Goal: Task Accomplishment & Management: Use online tool/utility

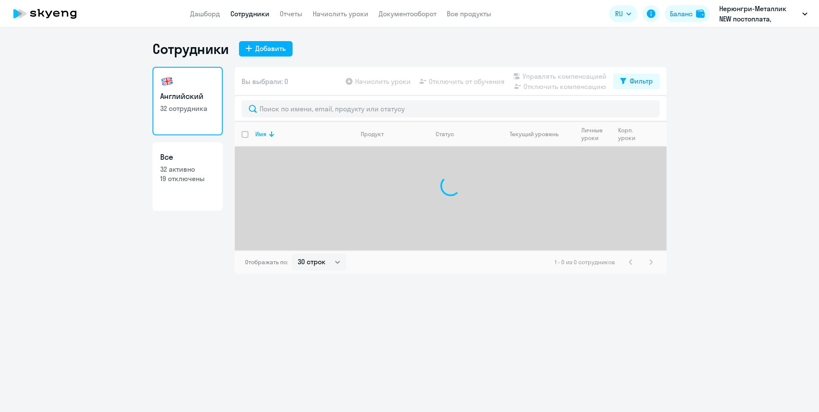
select select "30"
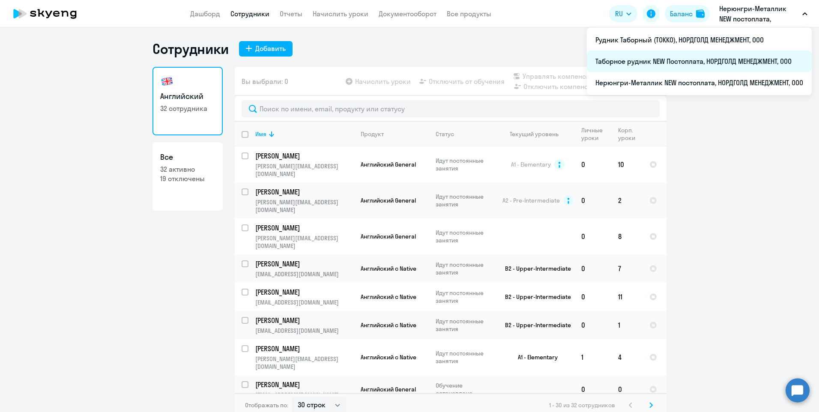
click at [608, 63] on li "Таборное рудник NEW Постоплата, НОРДГОЛД МЕНЕДЖМЕНТ, ООО" at bounding box center [699, 61] width 225 height 21
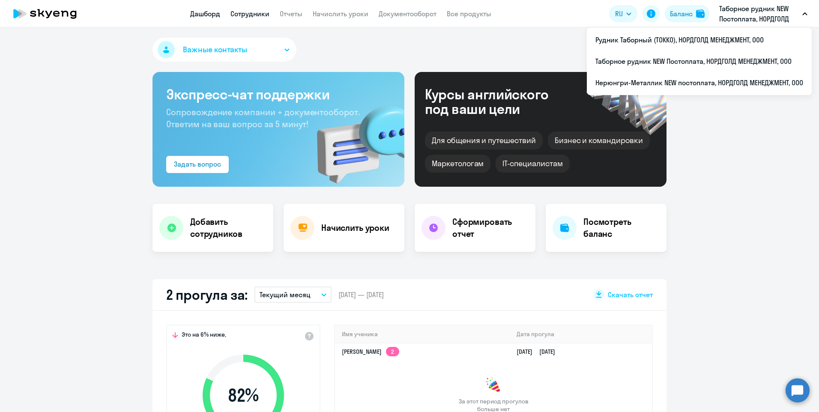
click at [258, 10] on link "Сотрудники" at bounding box center [250, 13] width 39 height 9
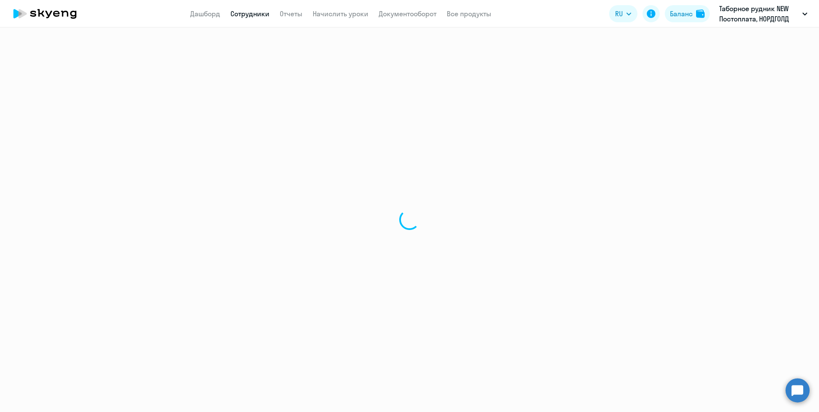
select select "30"
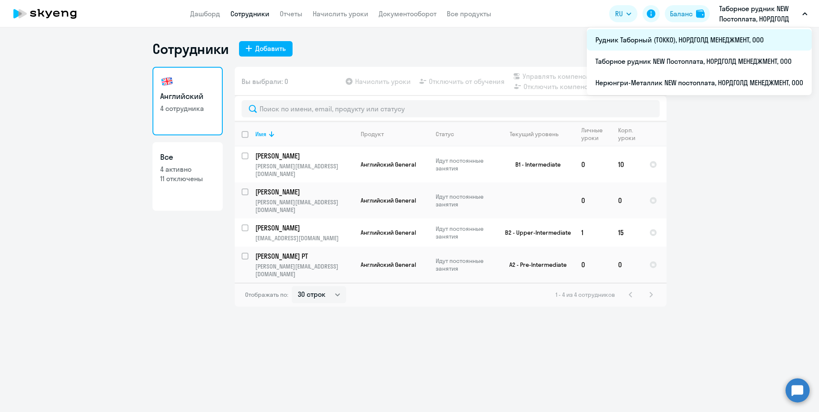
click at [613, 39] on li "Рудник Таборный (ТОККО), НОРДГОЛД МЕНЕДЖМЕНТ, ООО" at bounding box center [699, 39] width 225 height 21
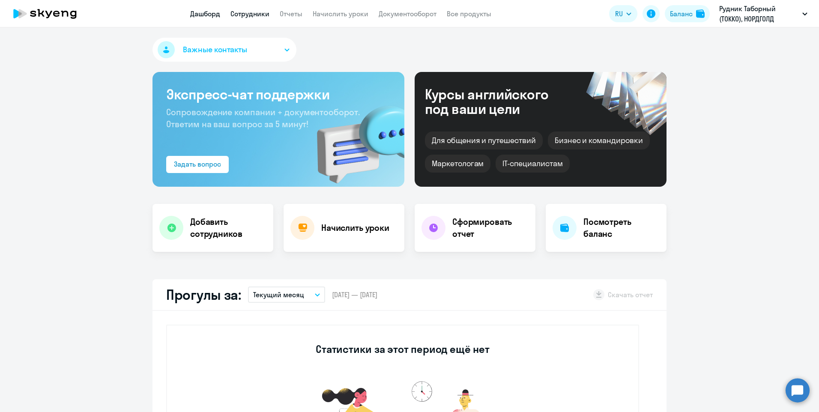
click at [253, 13] on link "Сотрудники" at bounding box center [250, 13] width 39 height 9
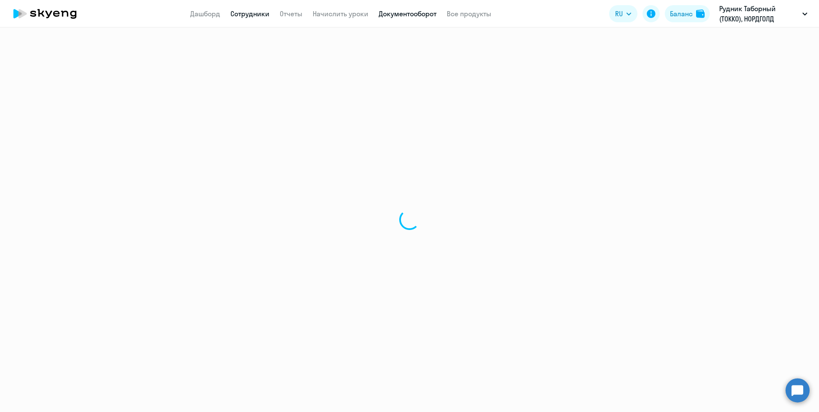
select select "30"
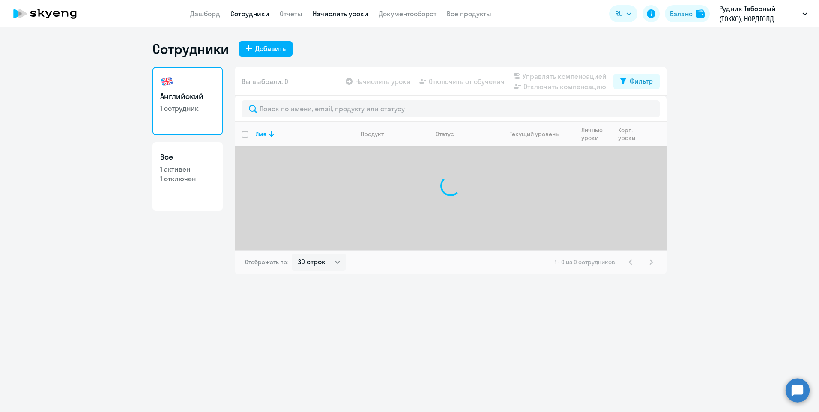
click at [330, 12] on link "Начислить уроки" at bounding box center [341, 13] width 56 height 9
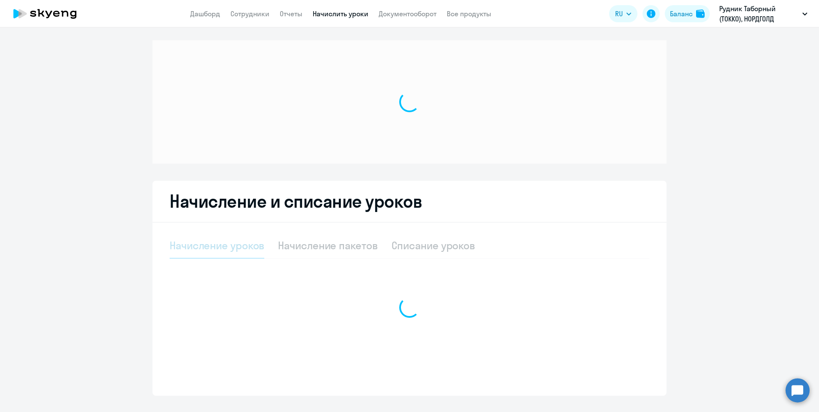
select select "10"
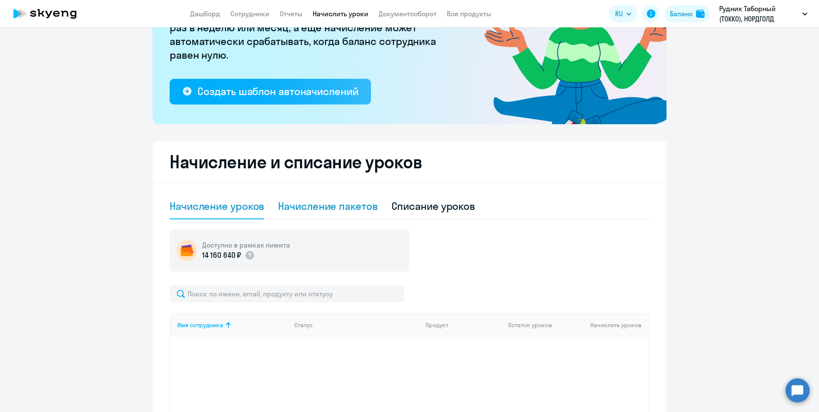
scroll to position [129, 0]
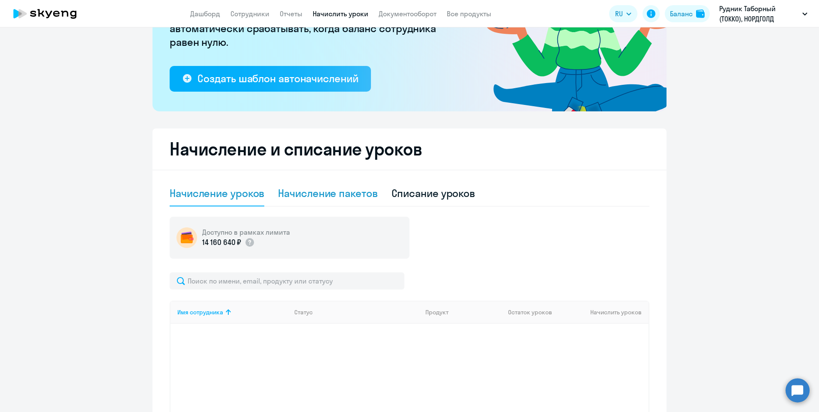
click at [338, 196] on div "Начисление пакетов" at bounding box center [327, 193] width 99 height 14
select select "10"
click at [236, 190] on div "Начисление уроков" at bounding box center [217, 193] width 95 height 14
select select "10"
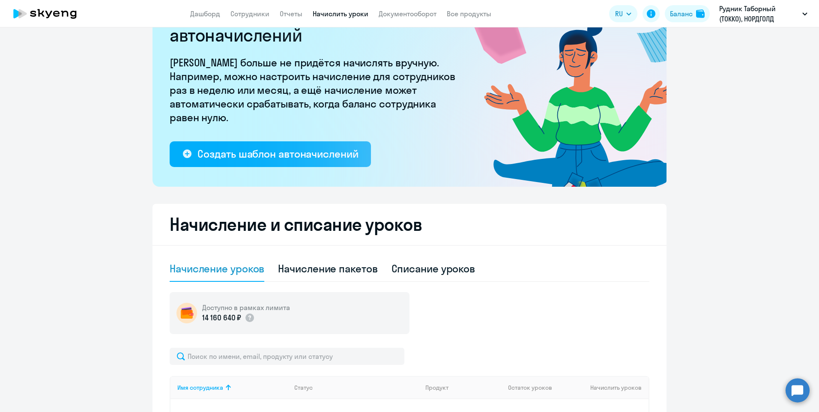
scroll to position [0, 0]
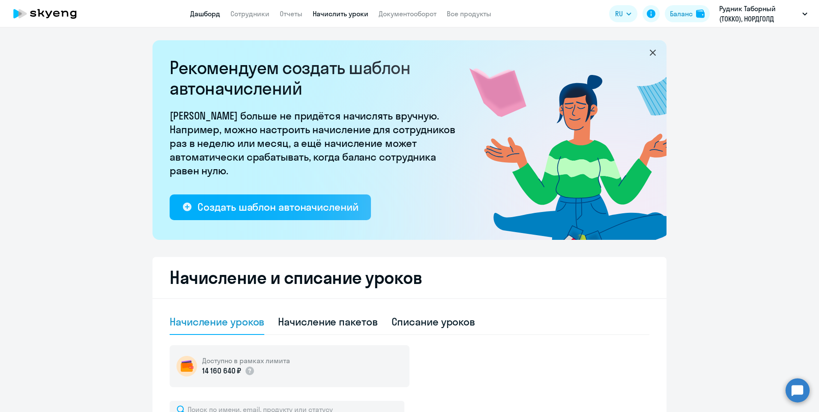
click at [197, 13] on link "Дашборд" at bounding box center [205, 13] width 30 height 9
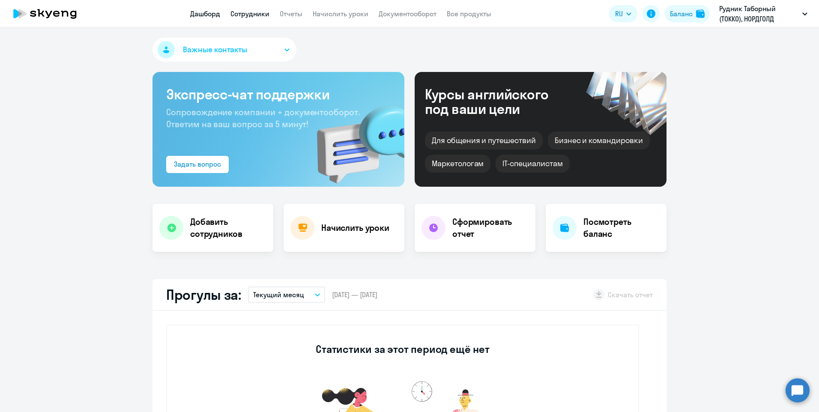
click at [257, 12] on link "Сотрудники" at bounding box center [250, 13] width 39 height 9
select select "30"
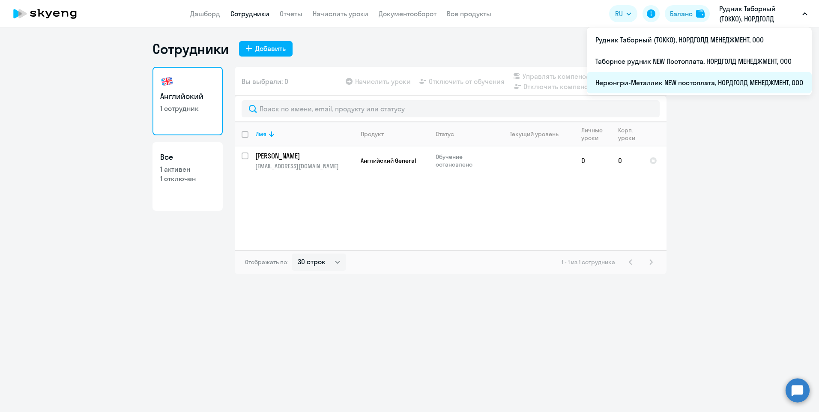
click at [617, 76] on li "Нерюнгри-Металлик NEW постоплата, НОРДГОЛД МЕНЕДЖМЕНТ, ООО" at bounding box center [699, 82] width 225 height 21
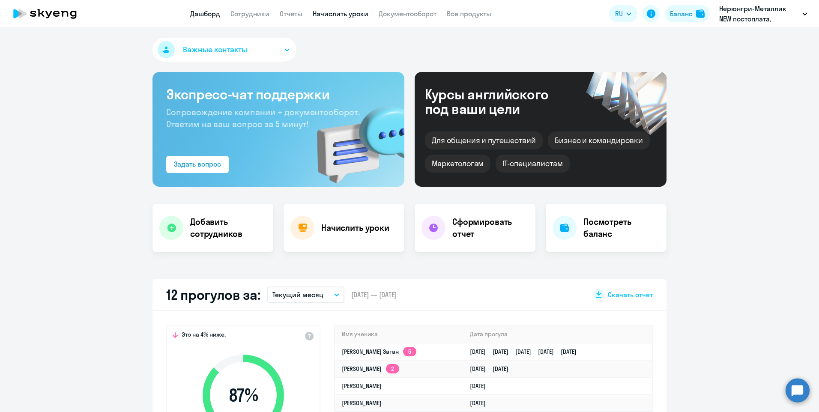
click at [355, 12] on link "Начислить уроки" at bounding box center [341, 13] width 56 height 9
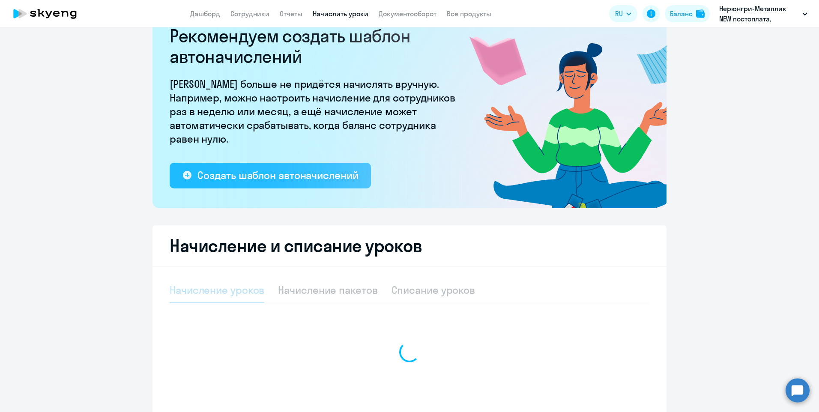
select select "10"
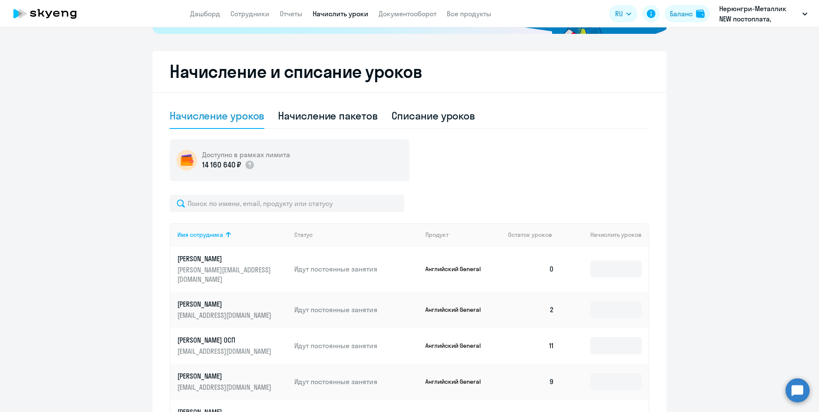
scroll to position [214, 0]
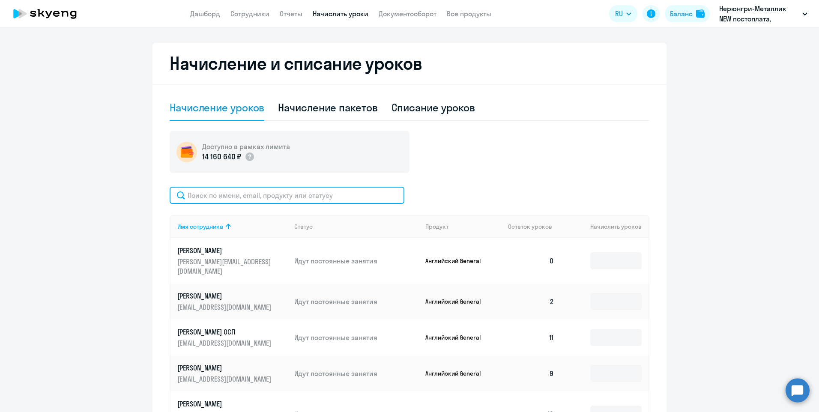
click at [238, 191] on input "text" at bounding box center [287, 195] width 235 height 17
click at [238, 197] on input "text" at bounding box center [287, 195] width 235 height 17
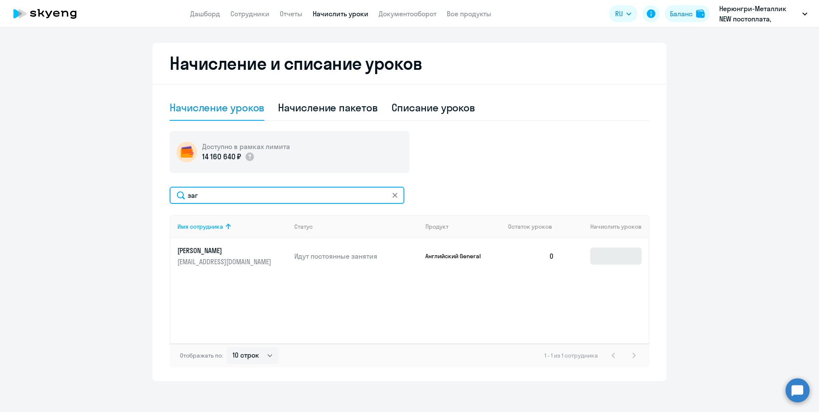
type input "заг"
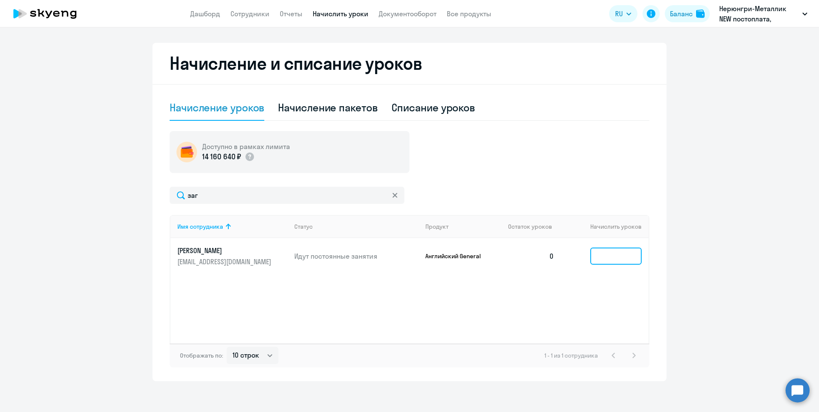
click at [606, 252] on input at bounding box center [615, 256] width 51 height 17
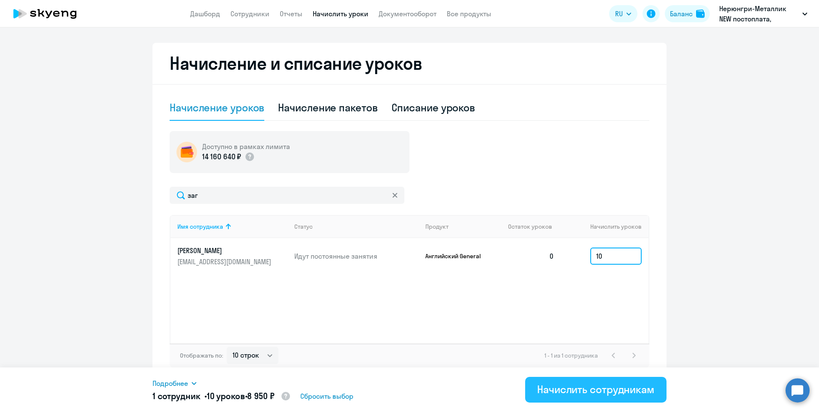
type input "10"
click at [581, 394] on div "Начислить сотрудникам" at bounding box center [595, 390] width 117 height 14
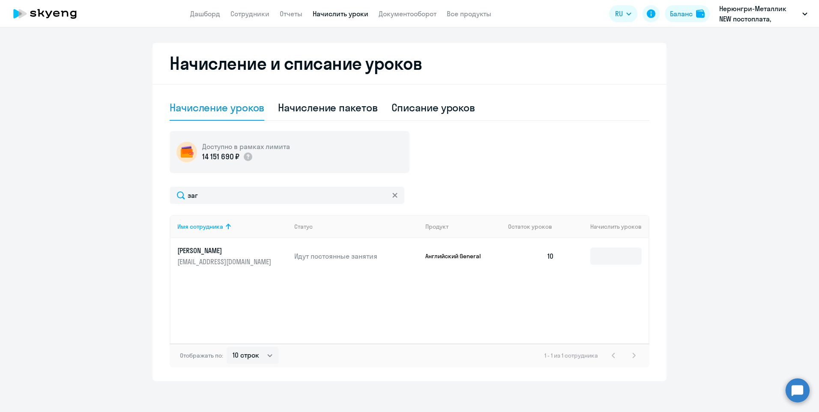
click at [700, 219] on ng-component "Рекомендуем создать шаблон автоначислений Уроки больше не придётся начислять вр…" at bounding box center [409, 103] width 819 height 555
